Goal: Transaction & Acquisition: Purchase product/service

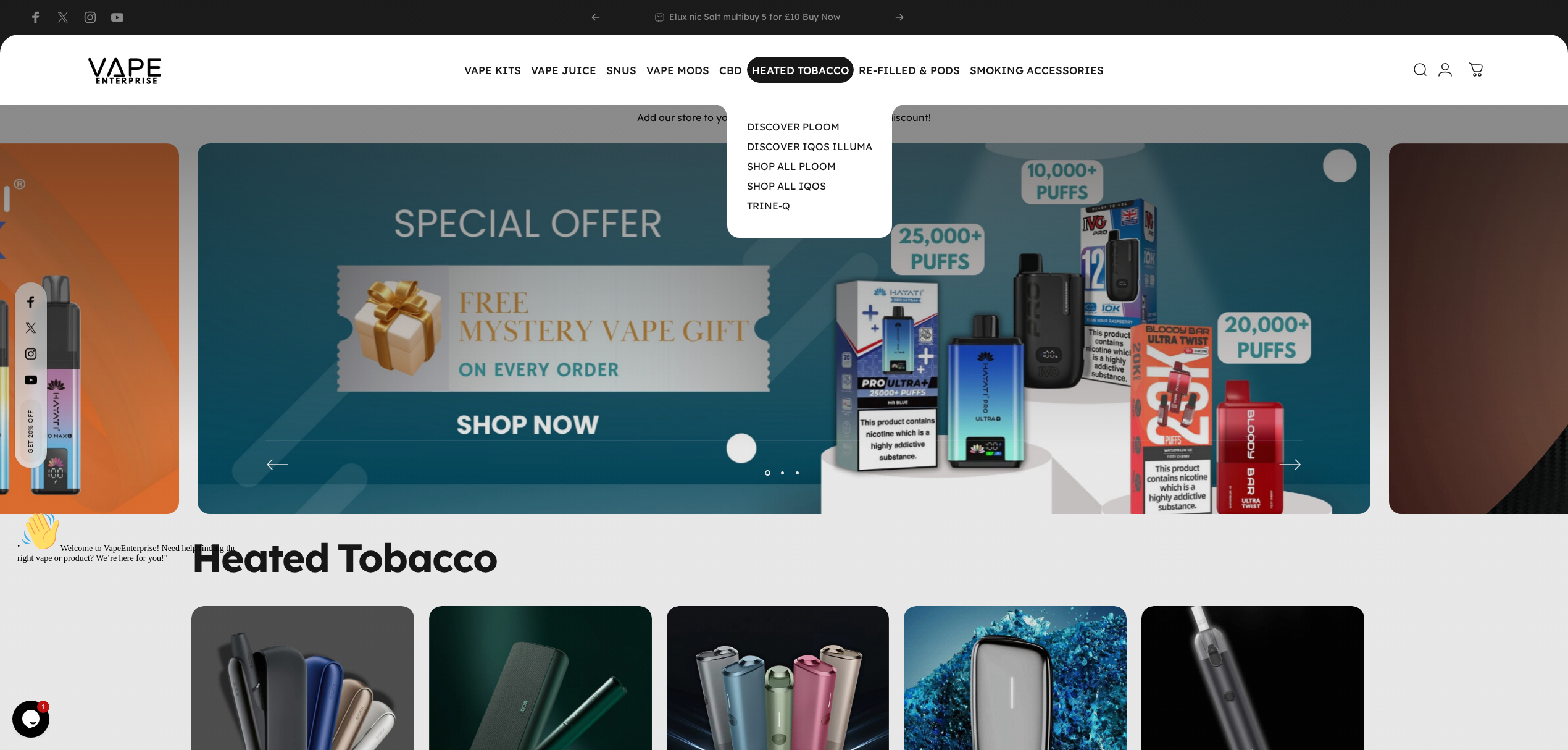
click at [774, 186] on link "SHOP ALL IQOS" at bounding box center [786, 186] width 79 height 13
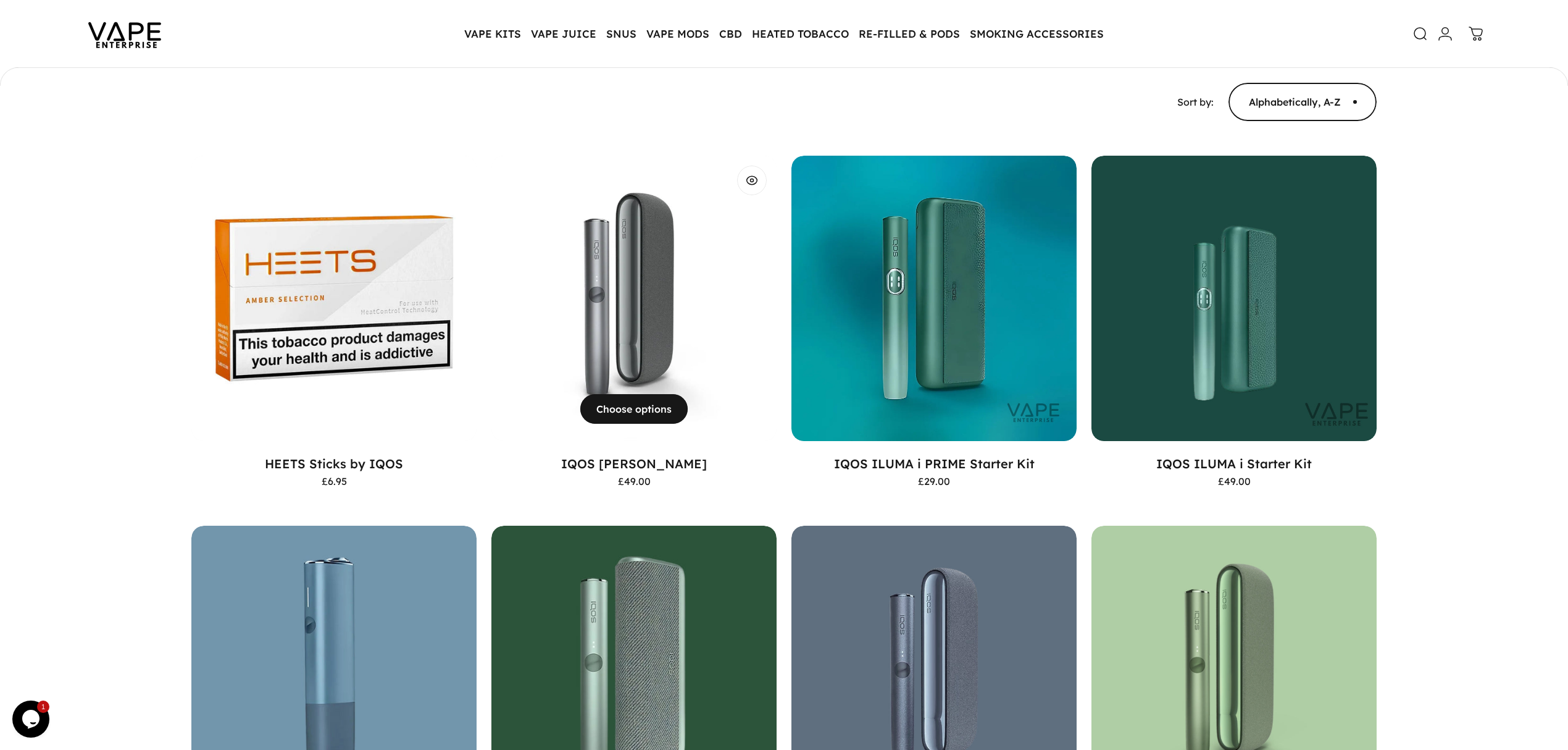
scroll to position [243, 0]
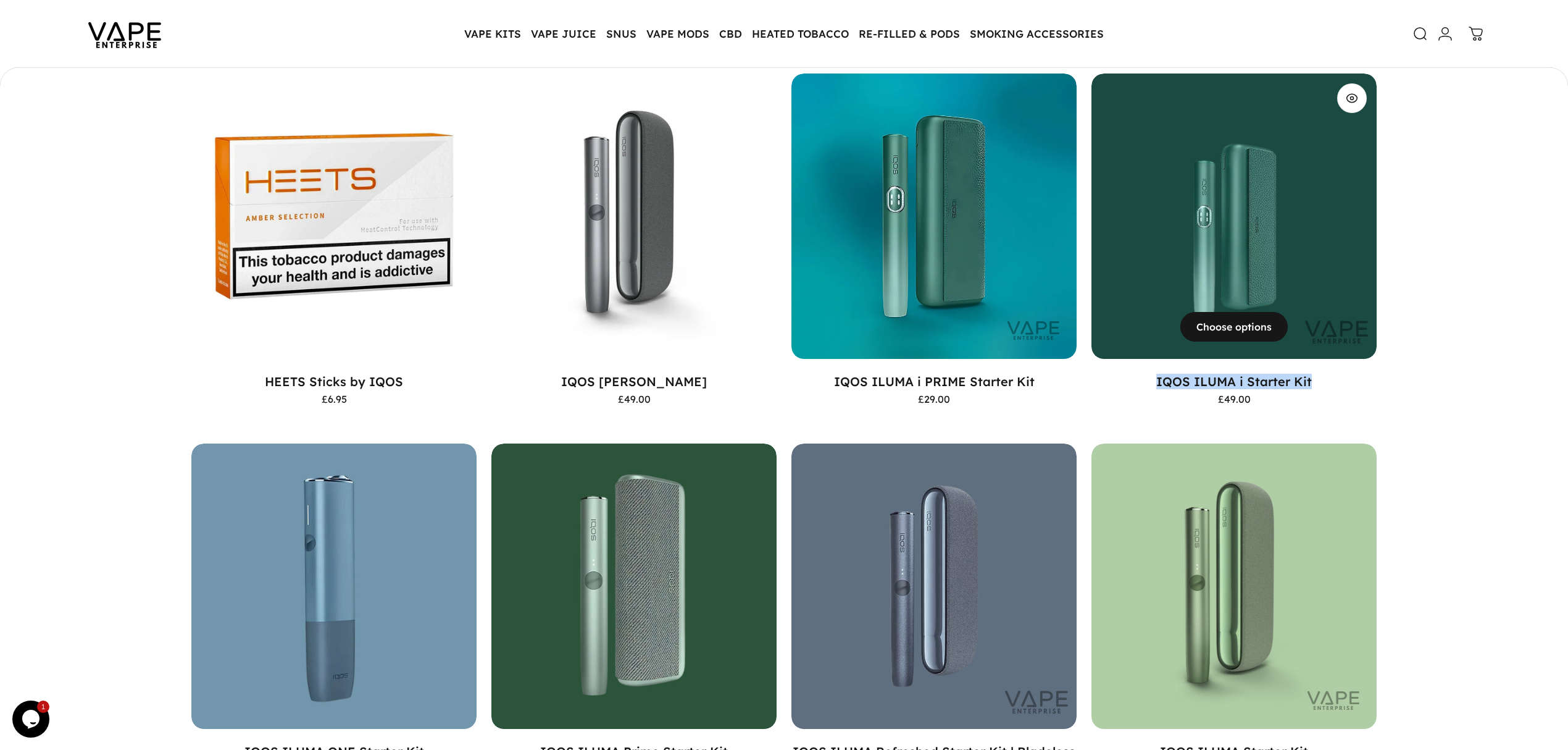
drag, startPoint x: 1131, startPoint y: 379, endPoint x: 1321, endPoint y: 379, distance: 190.0
click at [1321, 379] on p "IQOS ILUMA i Starter Kit" at bounding box center [1234, 382] width 285 height 16
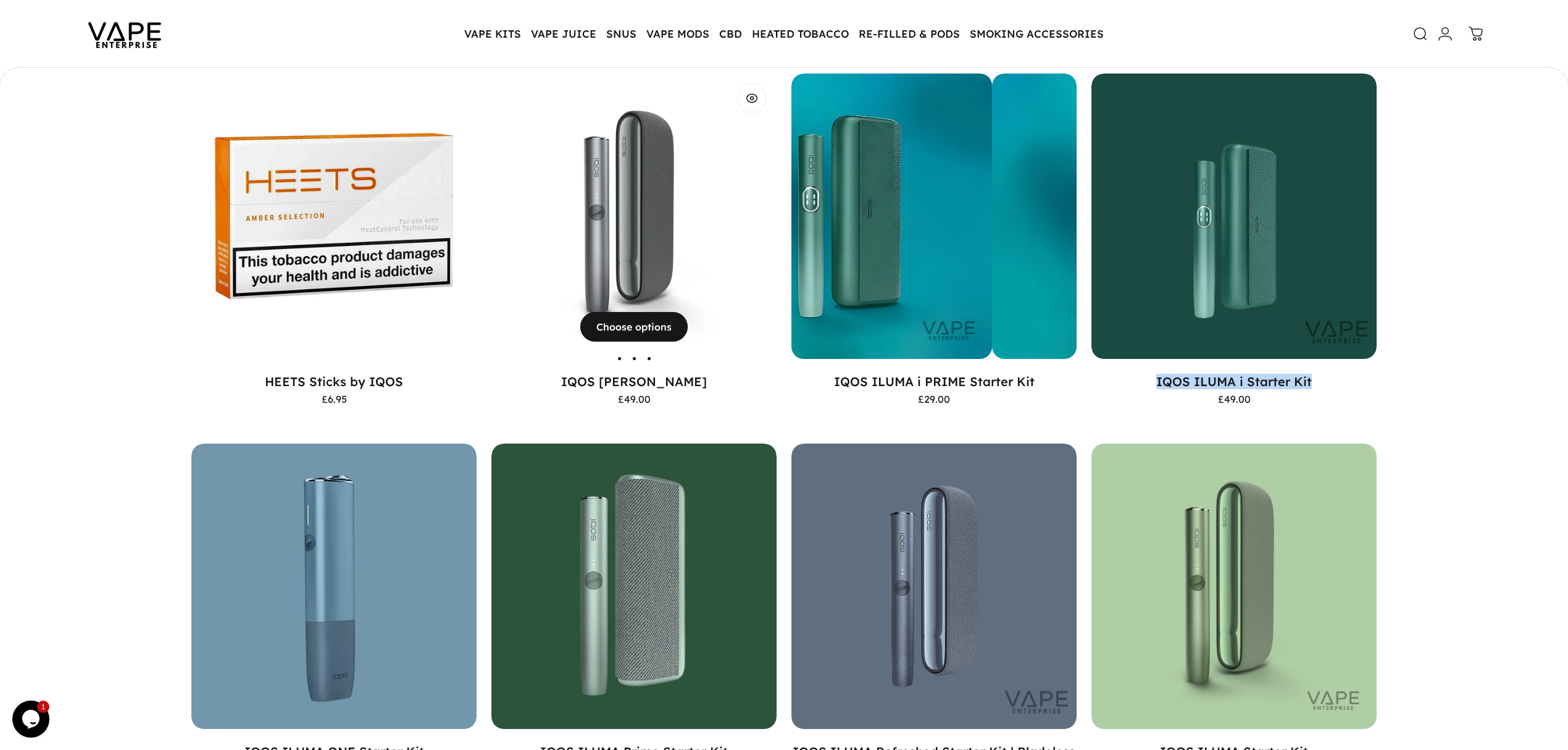
copy link "IQOS ILUMA i Starter Kit"
